Goal: Task Accomplishment & Management: Use online tool/utility

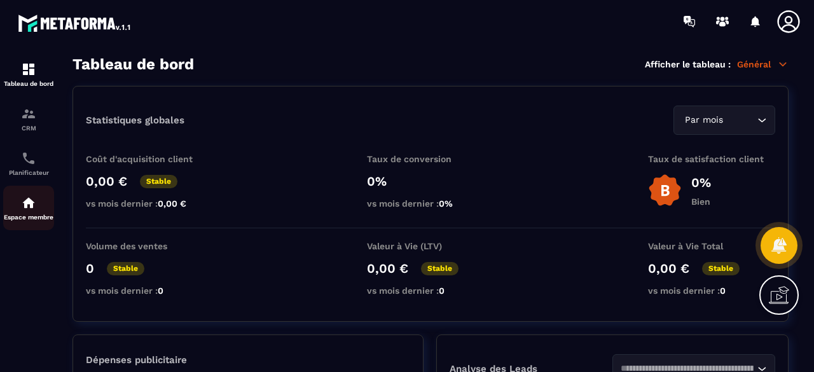
click at [39, 207] on div "Espace membre" at bounding box center [28, 207] width 51 height 25
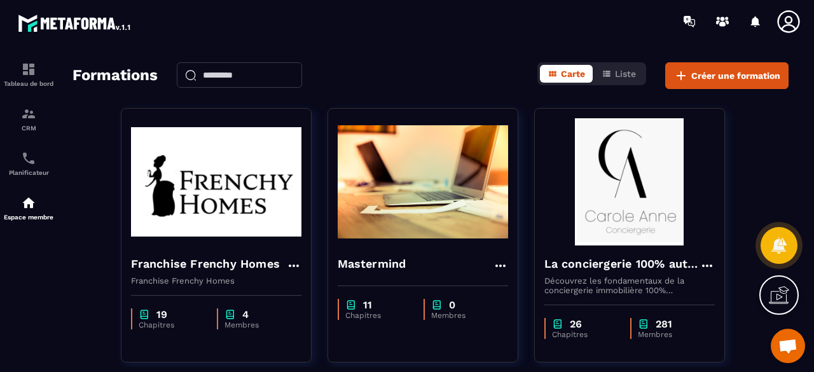
scroll to position [64, 0]
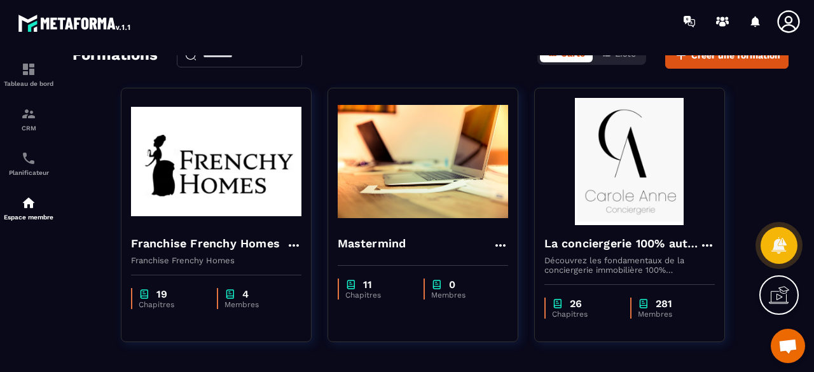
click at [647, 220] on img at bounding box center [629, 161] width 170 height 127
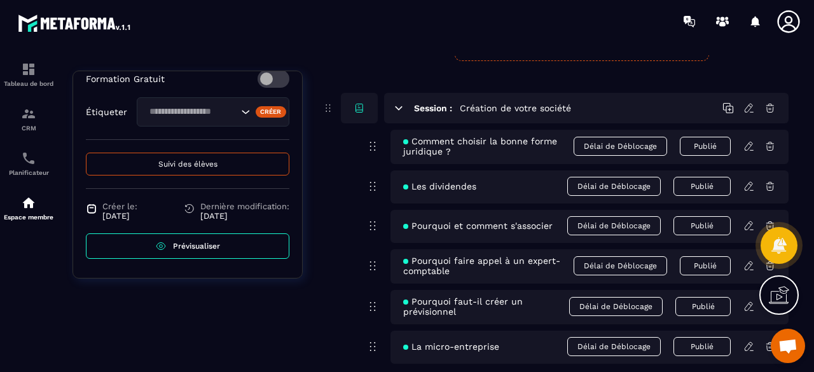
scroll to position [1399, 0]
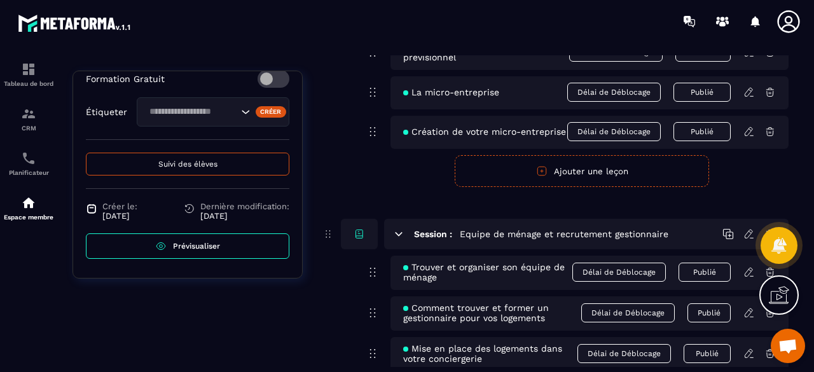
click at [182, 247] on span "Prévisualiser" at bounding box center [196, 246] width 47 height 9
